Goal: Task Accomplishment & Management: Manage account settings

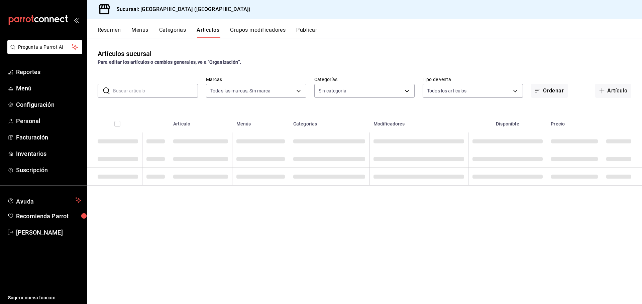
type input "c5b0ed81-af66-4c2d-afb4-f59aa1ecca2b"
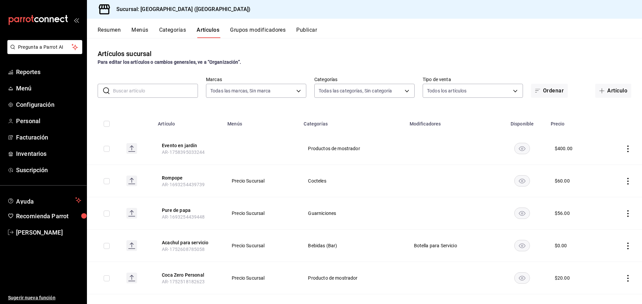
type input "8c3fc7fb-afc8-4fcf-a35f-97b25a26b173,d858cdb4-7991-4d76-a946-9f508960b44e,730af…"
click at [158, 93] on input "text" at bounding box center [155, 90] width 85 height 13
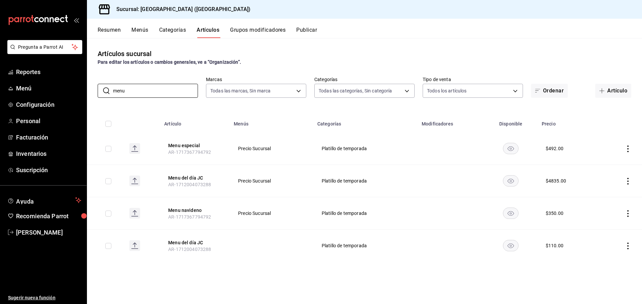
type input "menu"
click at [627, 150] on icon "actions" at bounding box center [627, 149] width 7 height 7
click at [602, 164] on span "Editar" at bounding box center [607, 164] width 17 height 7
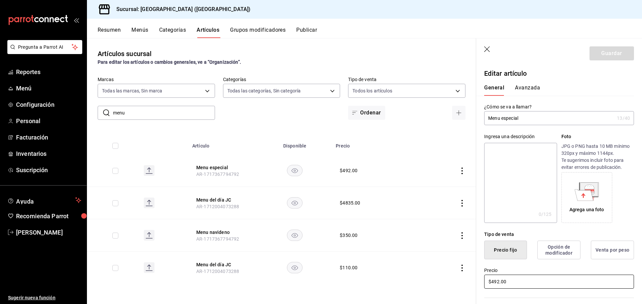
click at [513, 284] on input "$492.00" at bounding box center [559, 282] width 150 height 14
click at [498, 286] on input "$492.00" at bounding box center [559, 282] width 150 height 14
type input "$4290.00"
click at [594, 60] on button "Guardar" at bounding box center [611, 53] width 44 height 14
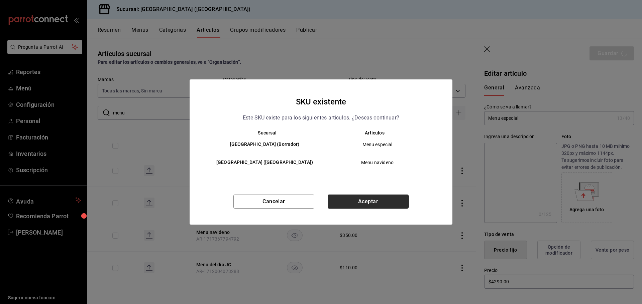
click at [376, 204] on button "Aceptar" at bounding box center [368, 202] width 81 height 14
